Goal: Task Accomplishment & Management: Manage account settings

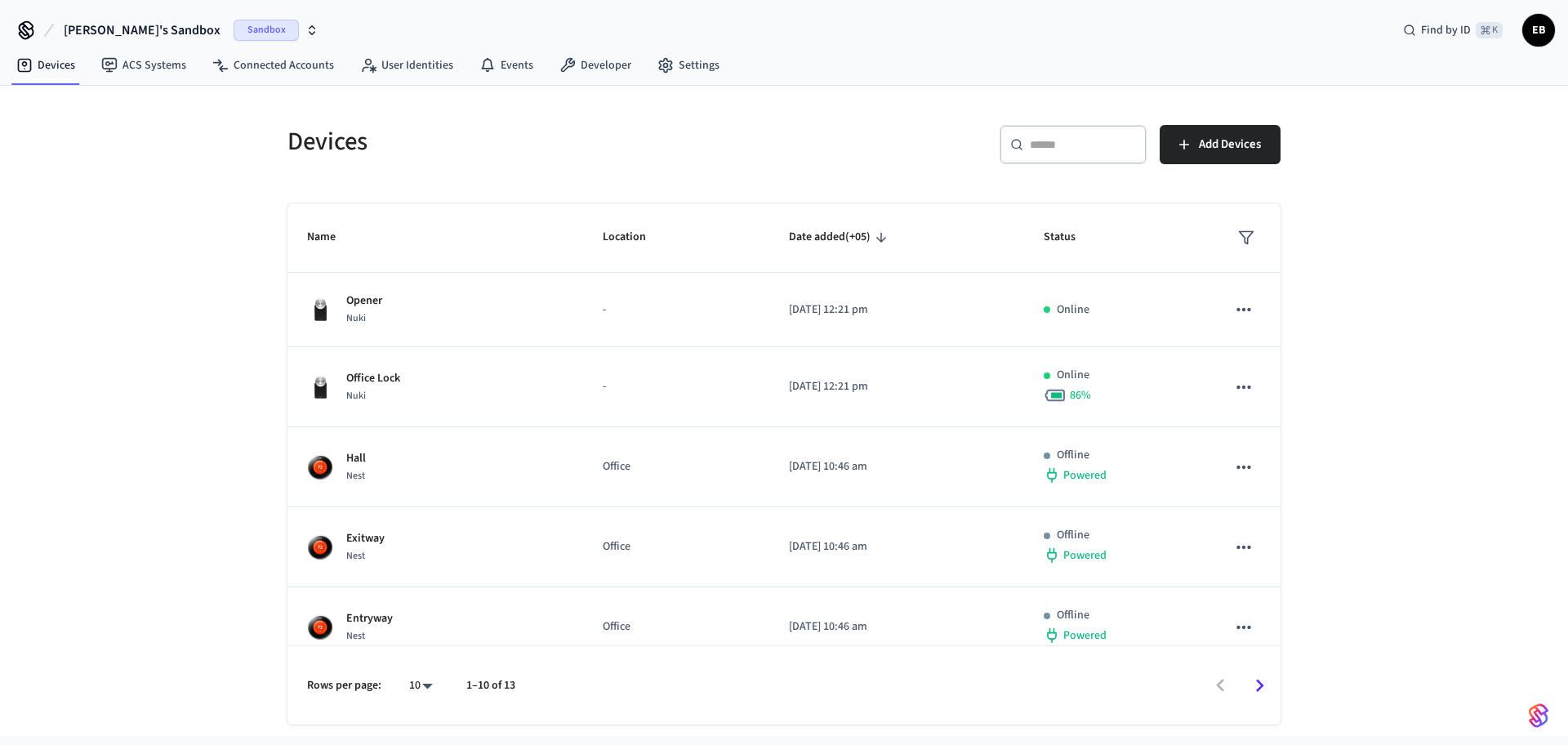
click at [148, 27] on span "[PERSON_NAME]'s Sandbox" at bounding box center [143, 30] width 157 height 19
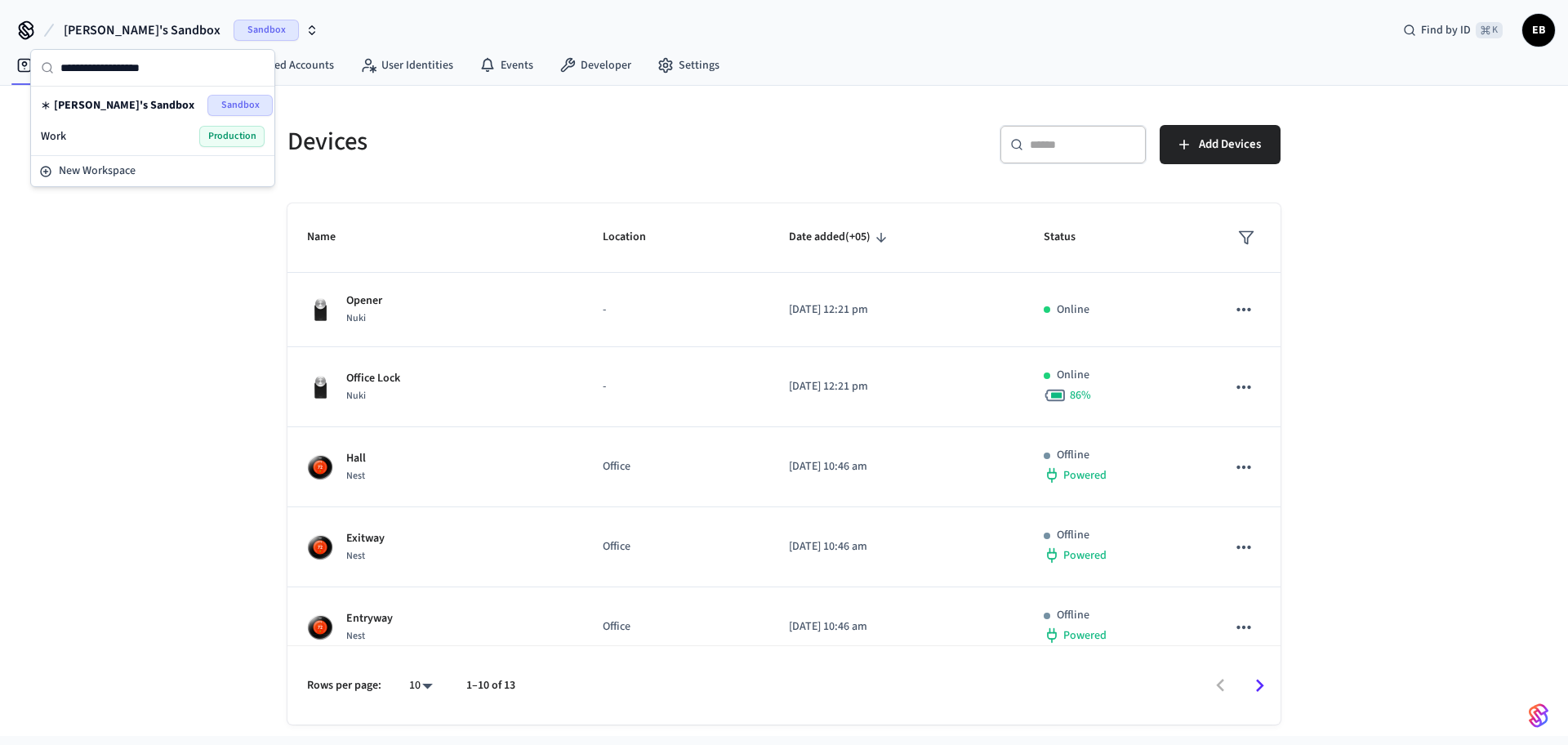
click at [114, 226] on div "Devices ​ ​ Add Devices Name Location Date added (+05) Status Opener Nuki - [DA…" at bounding box center [784, 411] width 1568 height 650
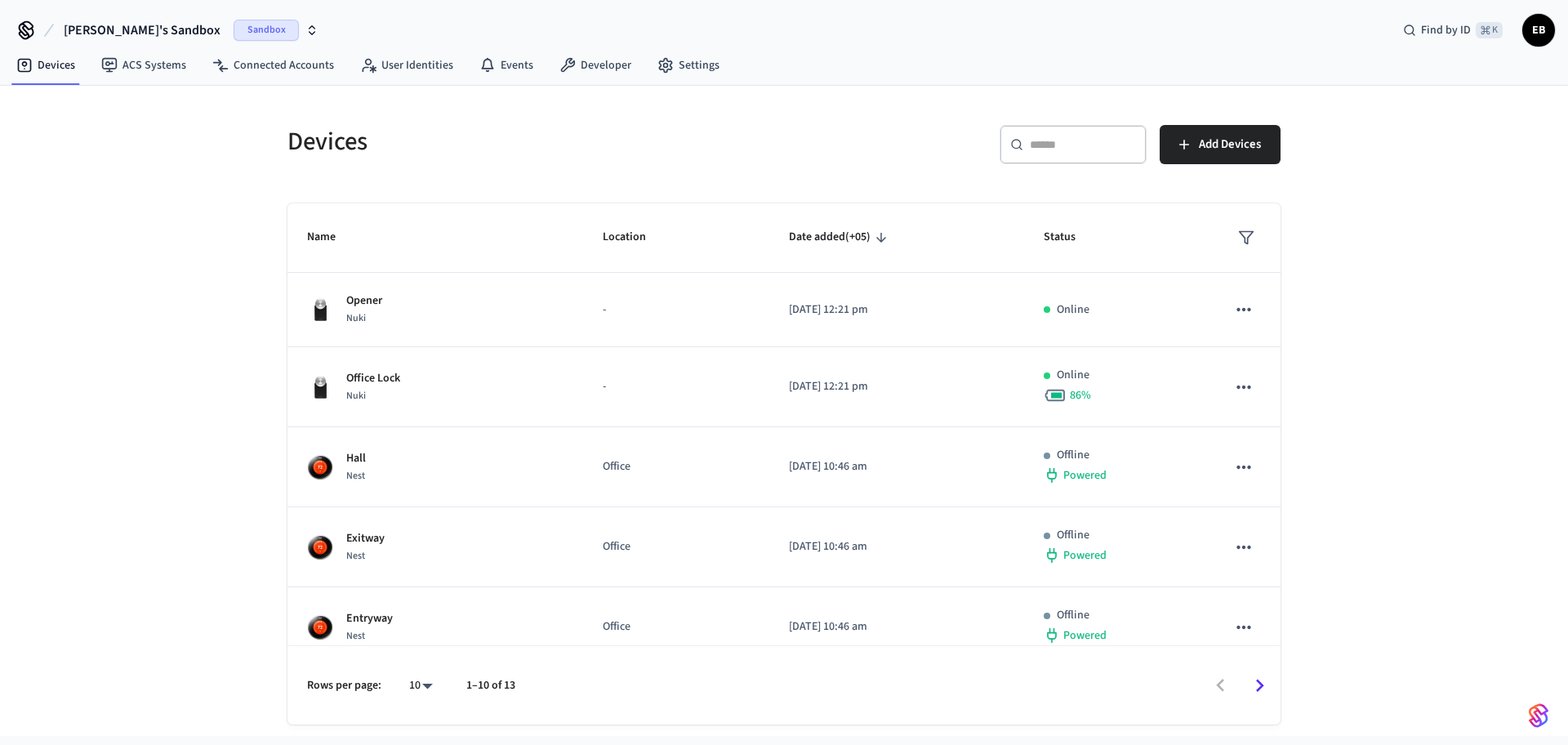
click at [1527, 31] on span "ЕВ" at bounding box center [1538, 30] width 30 height 30
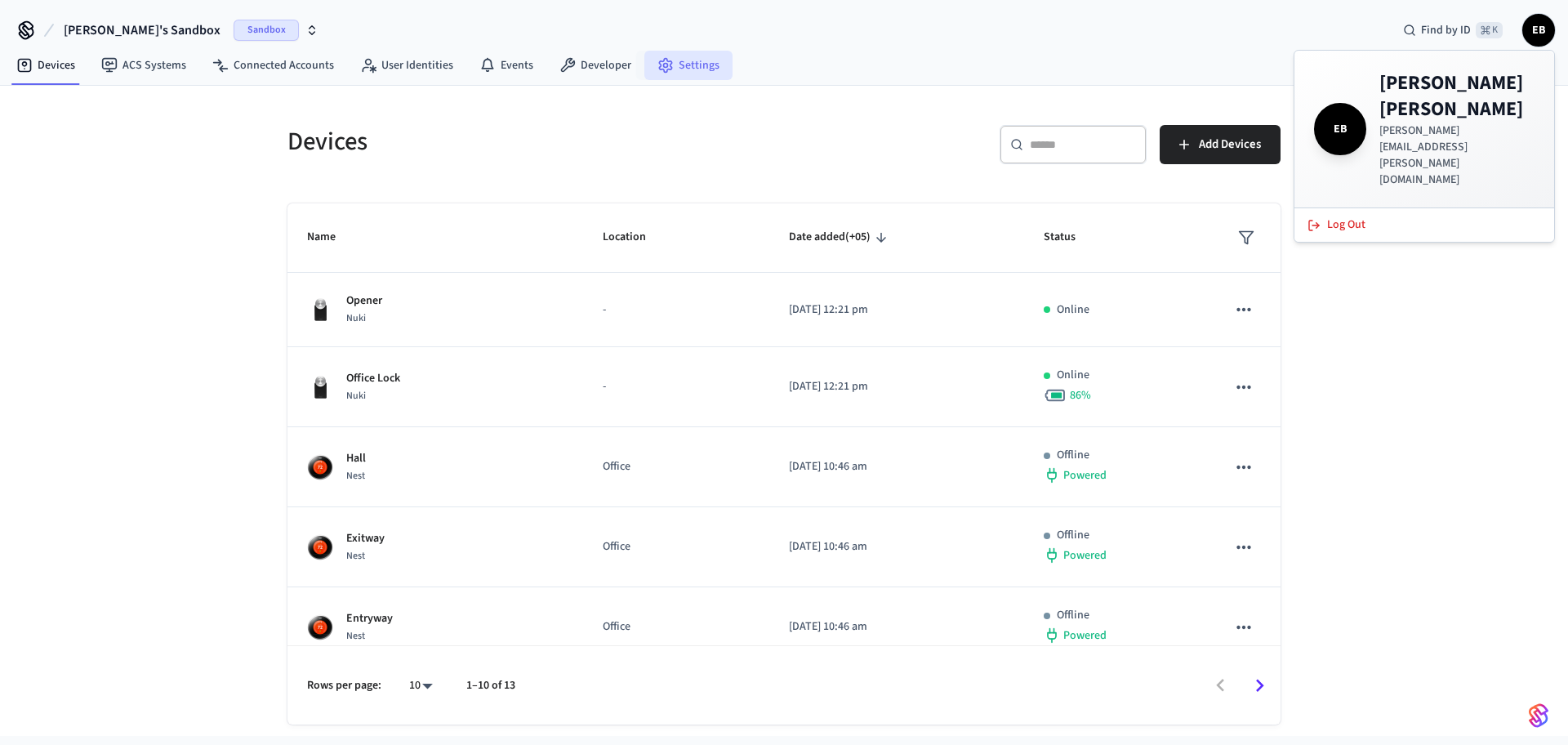
click at [664, 69] on icon at bounding box center [665, 65] width 16 height 16
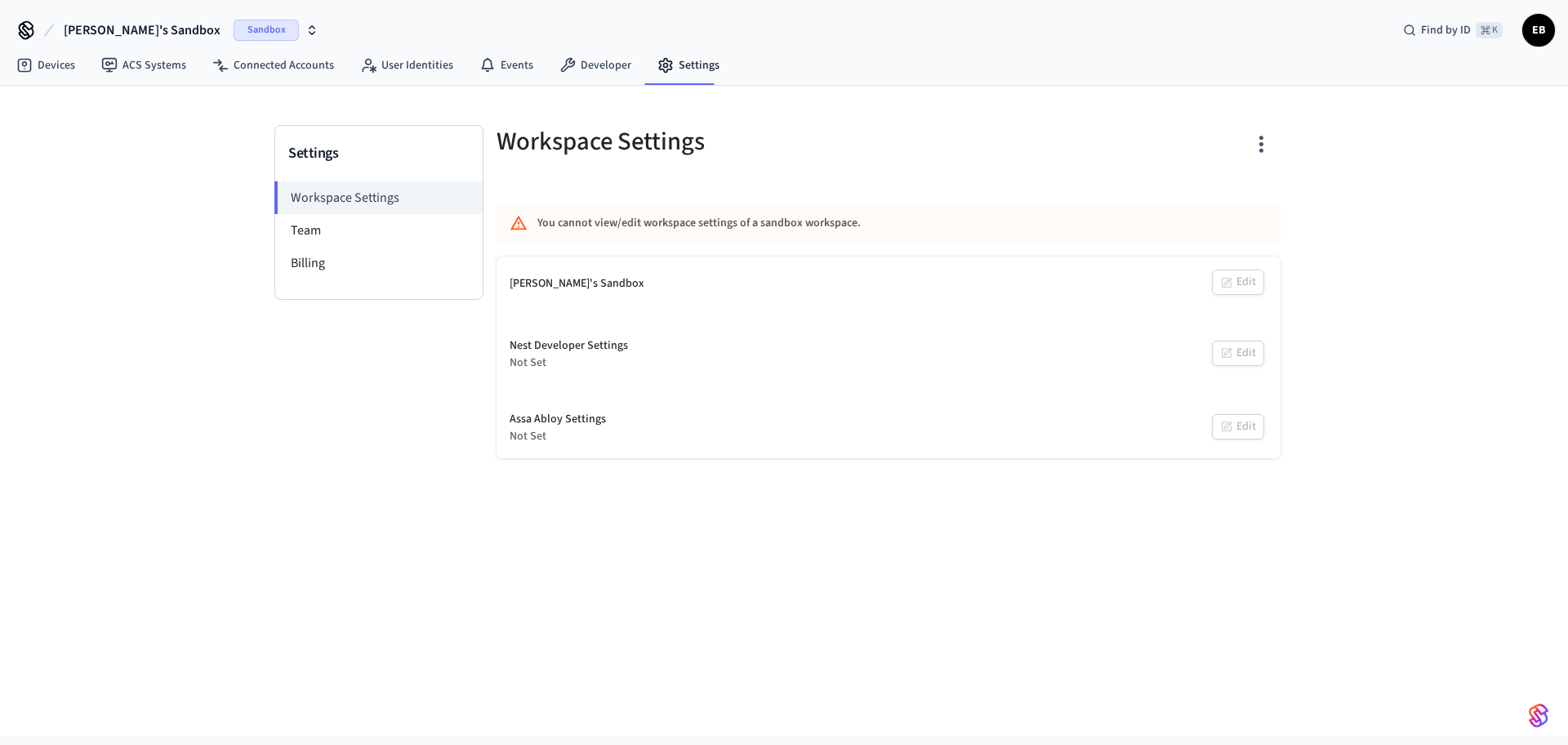
click at [238, 21] on span "Sandbox" at bounding box center [266, 30] width 65 height 21
click at [233, 135] on span "Production" at bounding box center [232, 136] width 65 height 21
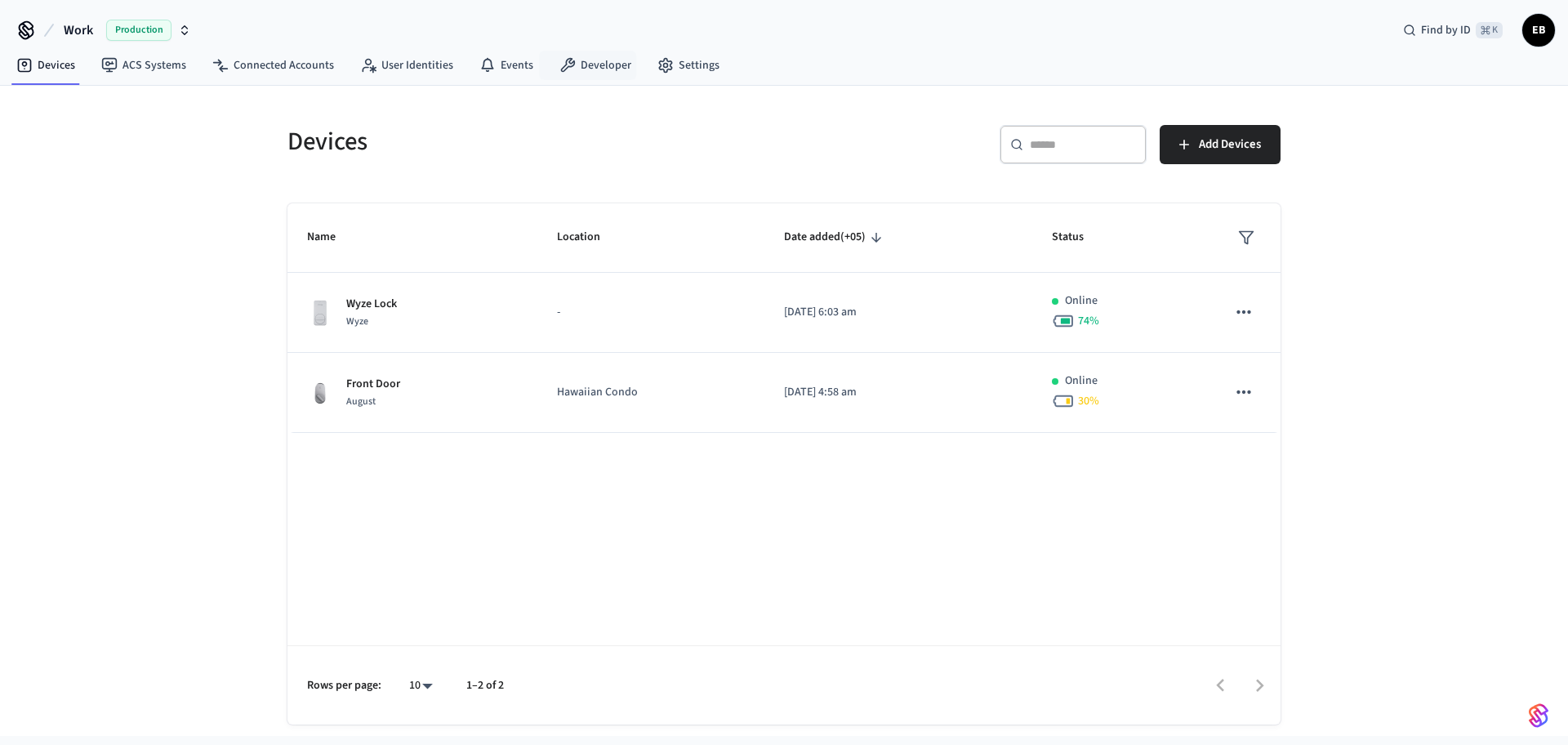
click at [665, 47] on div "Work Production Find by ID ⌘ K ЕВ" at bounding box center [784, 23] width 1568 height 47
click at [667, 61] on link "Settings" at bounding box center [689, 65] width 88 height 30
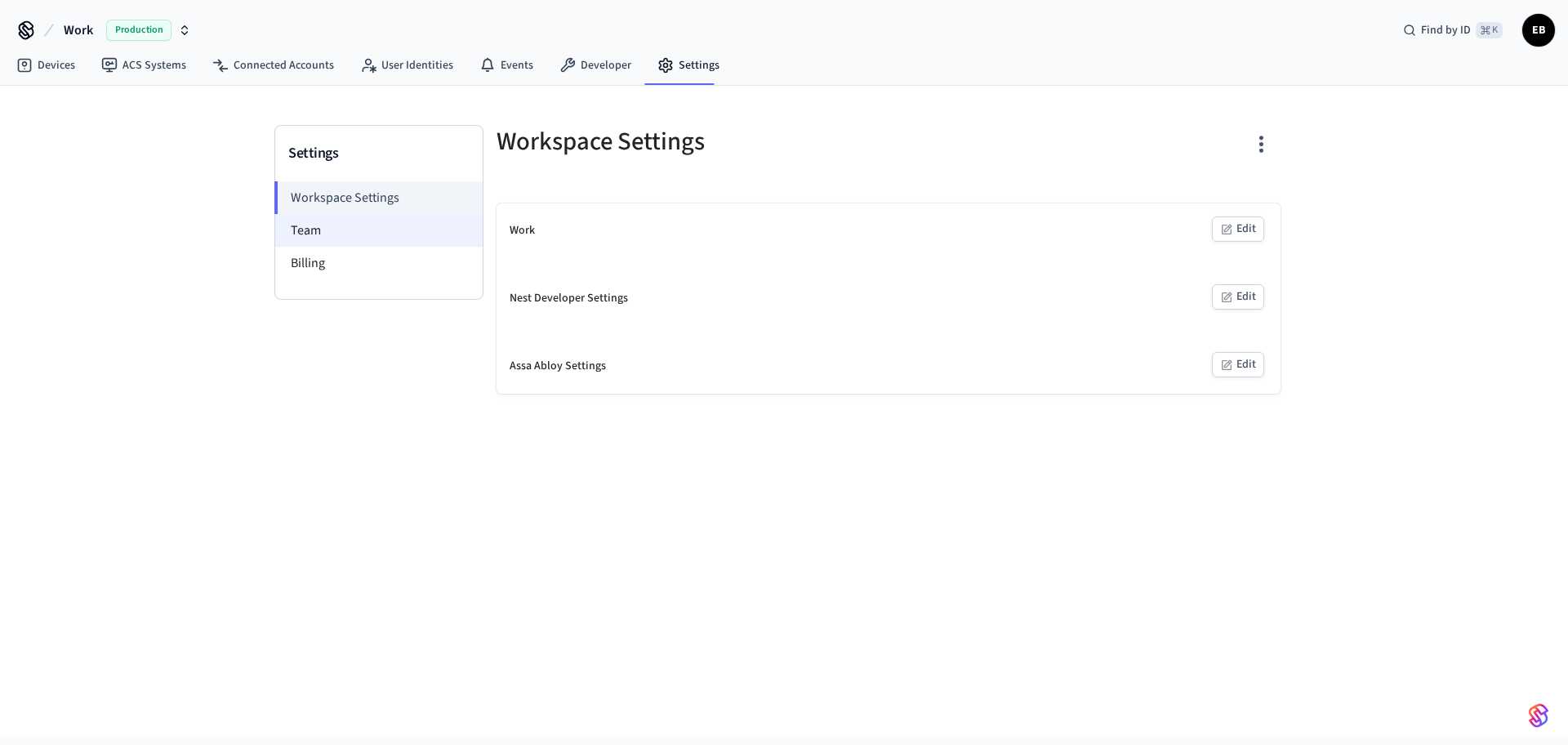
click at [343, 234] on li "Team" at bounding box center [378, 230] width 208 height 33
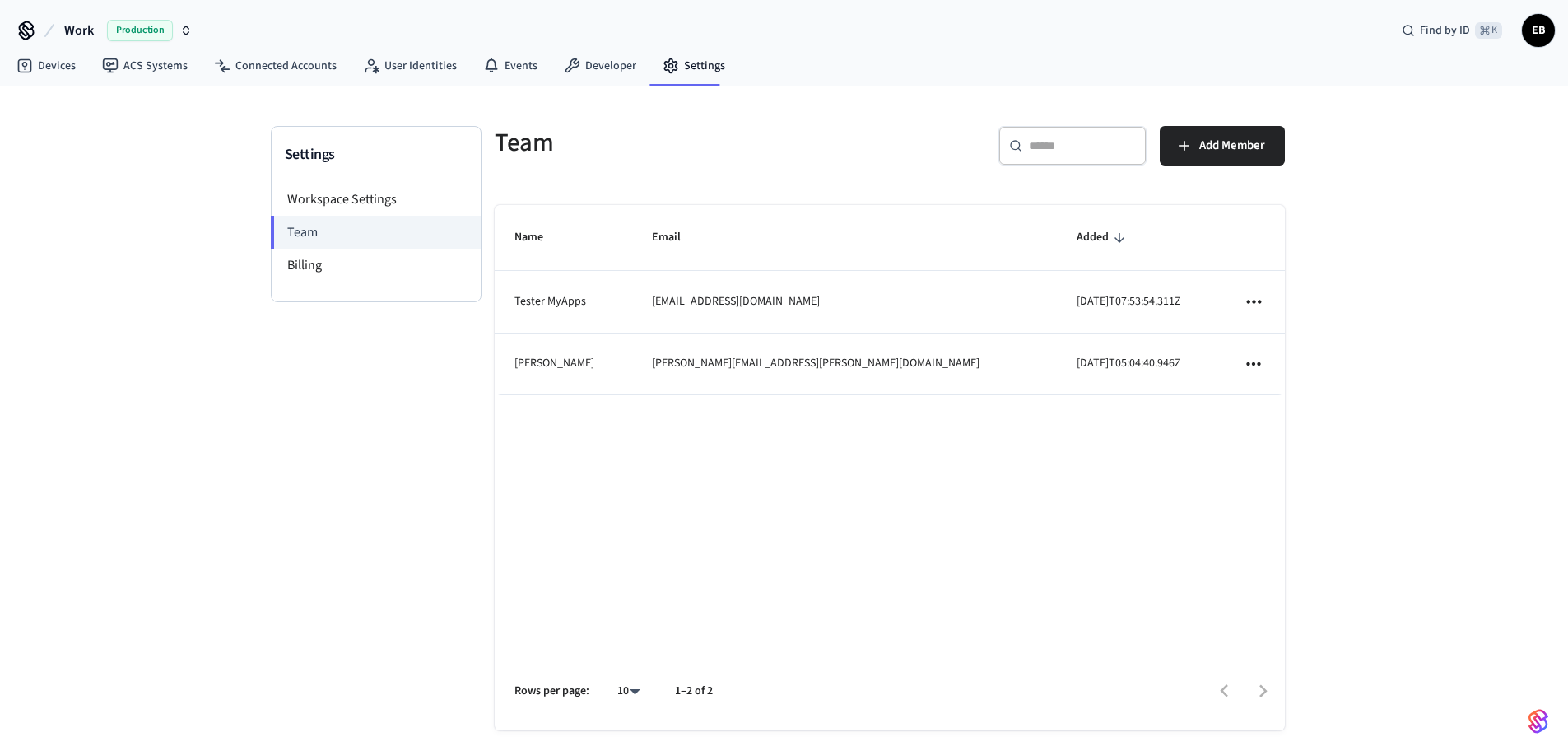
click at [1531, 37] on span "ЕВ" at bounding box center [1538, 30] width 30 height 30
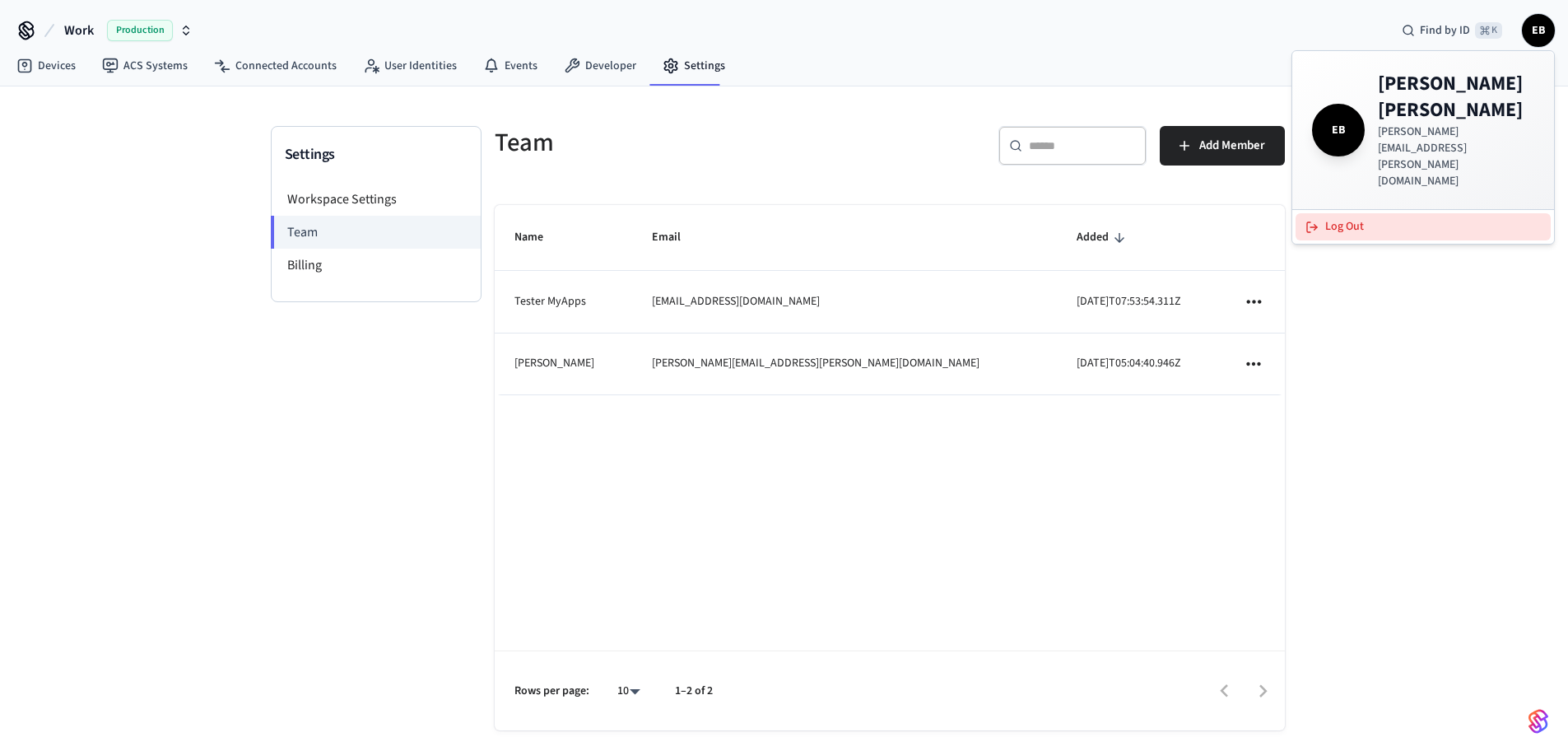
click at [1379, 213] on button "Log Out" at bounding box center [1423, 227] width 255 height 27
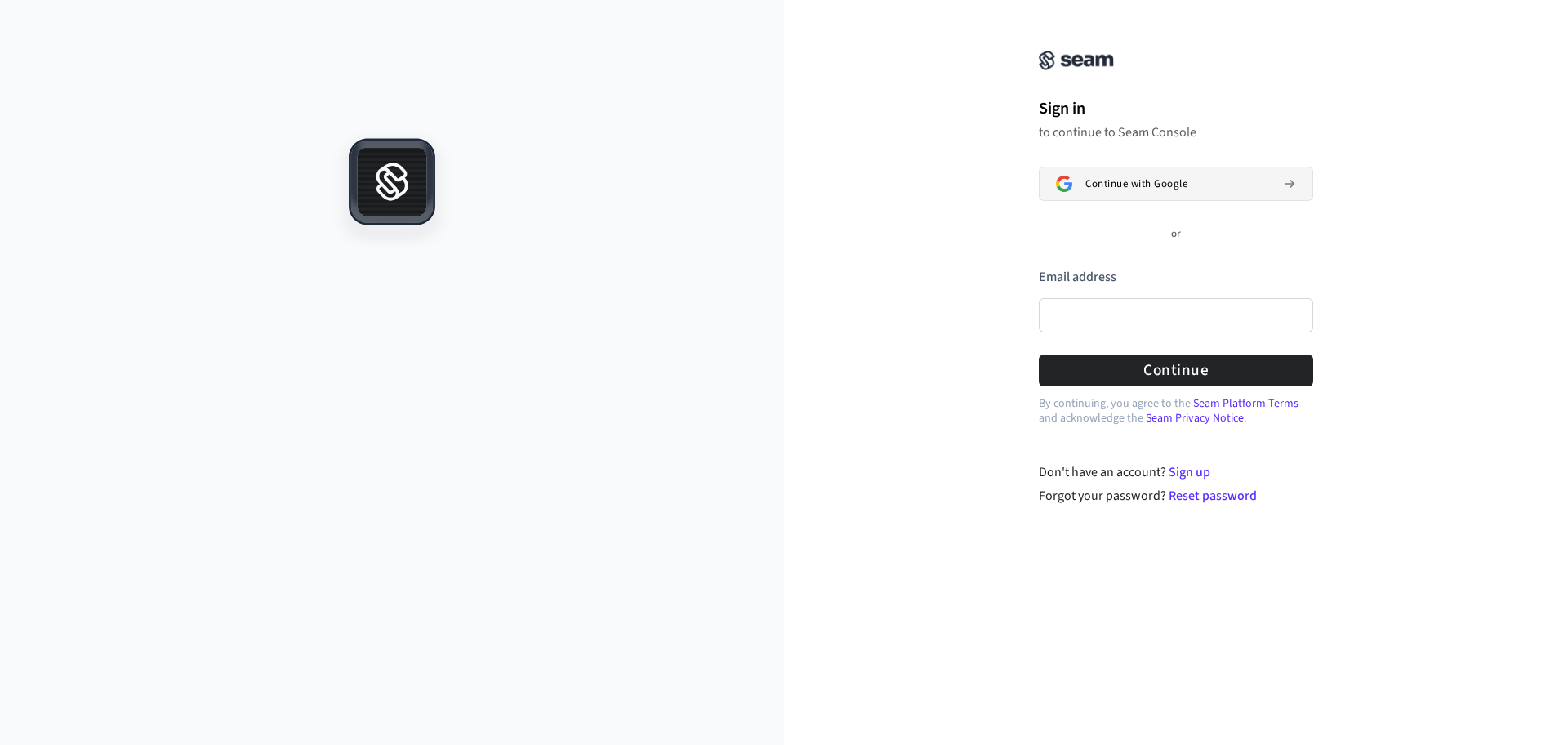
click at [1179, 196] on button "Continue with Google" at bounding box center [1176, 184] width 274 height 34
